Goal: Navigation & Orientation: Find specific page/section

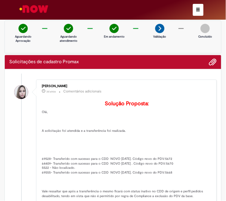
click at [31, 12] on img "Ir para a Homepage" at bounding box center [34, 9] width 31 height 12
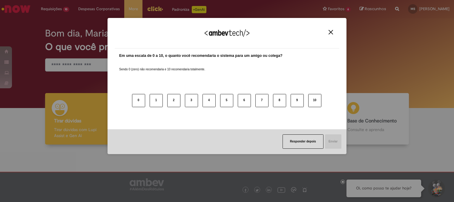
drag, startPoint x: 331, startPoint y: 34, endPoint x: 90, endPoint y: 20, distance: 241.0
click at [226, 34] on img "Close" at bounding box center [331, 32] width 4 height 4
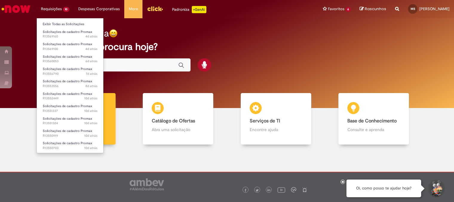
click at [44, 5] on li "Requisições 10 Exibir Todas as Solicitações Solicitações de cadastro Promax 4d …" at bounding box center [54, 9] width 37 height 18
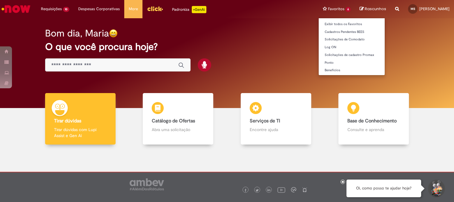
click at [226, 11] on li "Favoritos 6 Exibir todos os Favoritos Cadastros Pendentes BEES Solicitações de …" at bounding box center [337, 9] width 37 height 18
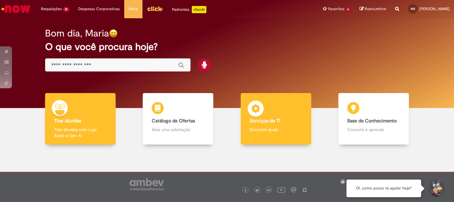
click at [226, 132] on p "Encontre ajuda" at bounding box center [276, 129] width 53 height 6
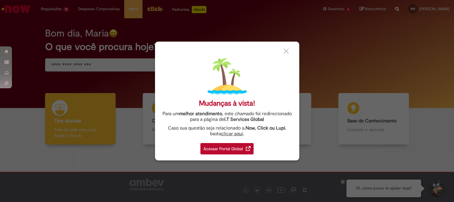
click at [226, 151] on div "Acessar Portal Global" at bounding box center [227, 148] width 53 height 11
